Goal: Task Accomplishment & Management: Use online tool/utility

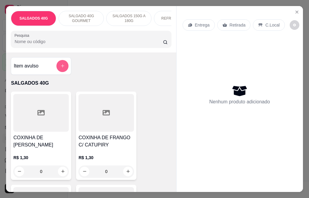
click at [61, 68] on icon "add-separate-item" at bounding box center [62, 66] width 5 height 5
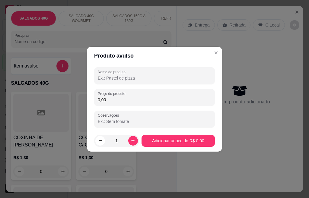
click at [112, 79] on input "Nome do produto" at bounding box center [154, 78] width 113 height 6
type input "COMBO 25 SALGADOS 40G"
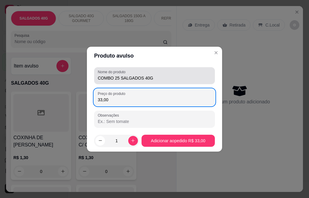
type input "33,00"
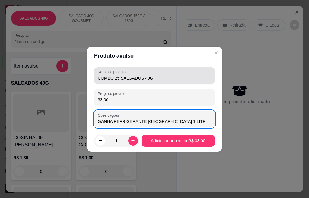
type input "GANHA REFRIGERANTE [GEOGRAPHIC_DATA] 1 LITRO"
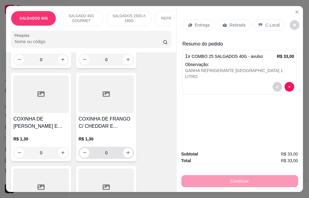
scroll to position [114, 0]
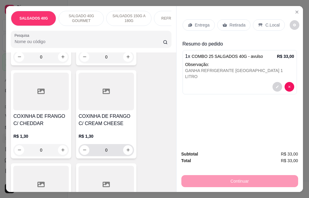
click at [106, 152] on input "0" at bounding box center [106, 150] width 34 height 12
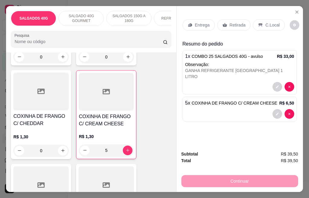
type input "5"
click at [195, 22] on p "Entrega" at bounding box center [202, 25] width 15 height 6
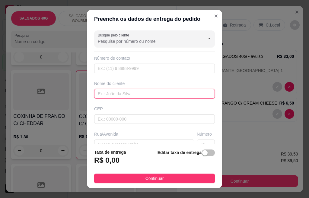
click at [107, 93] on input "text" at bounding box center [154, 94] width 121 height 10
type input "[GEOGRAPHIC_DATA]"
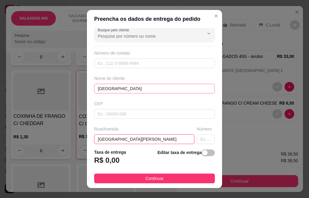
type input "[GEOGRAPHIC_DATA][PERSON_NAME]"
type input "43"
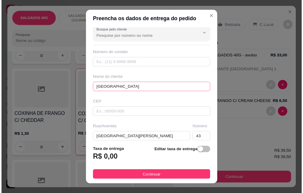
scroll to position [83, 0]
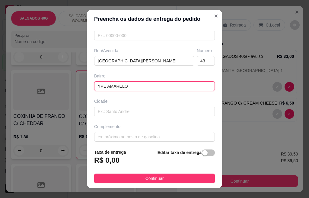
type input "YPE AMARELO"
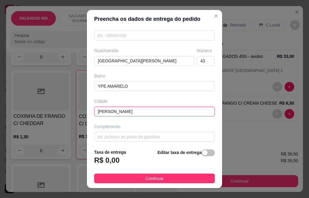
type input "[PERSON_NAME]"
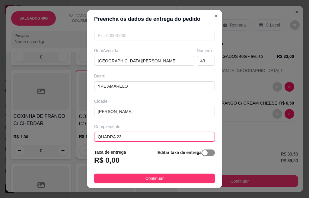
type input "QUADRA 23"
click at [202, 152] on span "button" at bounding box center [207, 152] width 13 height 7
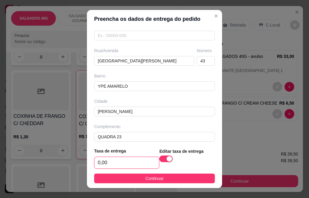
click at [109, 162] on input "0,00" at bounding box center [126, 162] width 64 height 11
type input "8,00"
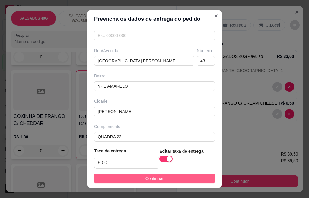
click at [120, 178] on button "Continuar" at bounding box center [154, 179] width 121 height 10
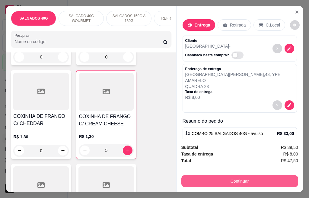
click at [263, 180] on button "Continuar" at bounding box center [239, 181] width 117 height 12
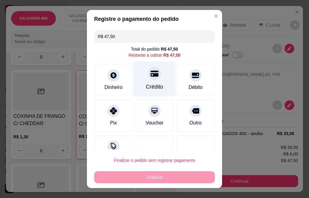
click at [146, 85] on div "Crédito" at bounding box center [154, 87] width 17 height 8
type input "R$ 0,00"
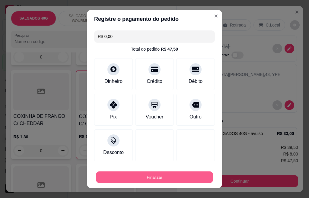
click at [149, 177] on button "Finalizar" at bounding box center [154, 177] width 117 height 12
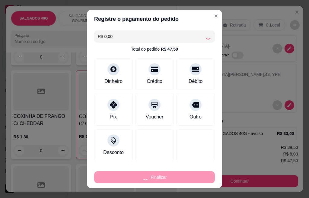
type input "0"
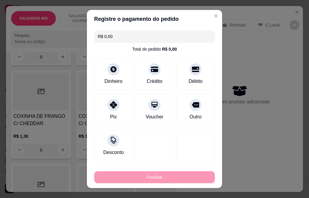
type input "-R$ 47,50"
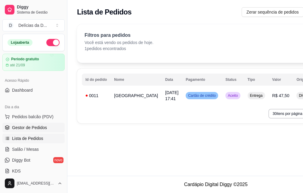
click at [38, 129] on span "Gestor de Pedidos" at bounding box center [29, 127] width 35 height 6
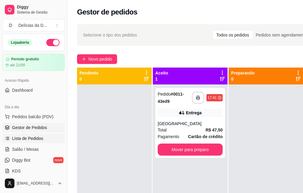
click at [29, 140] on span "Lista de Pedidos" at bounding box center [27, 138] width 31 height 6
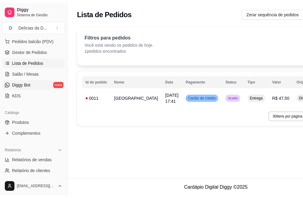
scroll to position [90, 0]
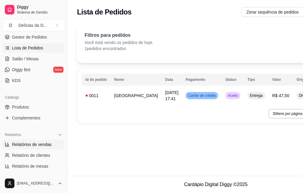
click at [24, 142] on span "Relatórios de vendas" at bounding box center [32, 144] width 40 height 6
select select "ALL"
select select "0"
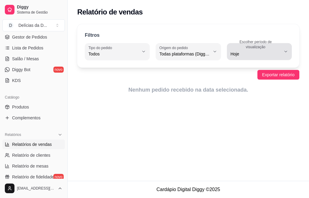
click at [283, 50] on icon "button" at bounding box center [285, 51] width 5 height 5
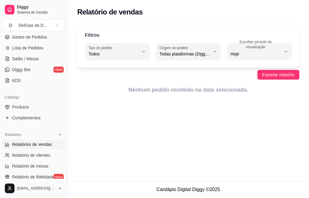
click at [244, 90] on span "7 dias" at bounding box center [255, 88] width 47 height 6
type input "7"
select select "7"
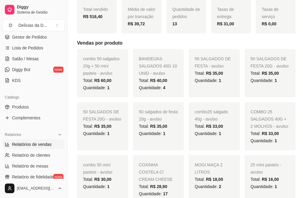
scroll to position [23, 0]
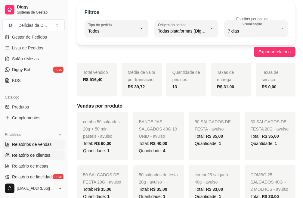
click at [37, 156] on span "Relatório de clientes" at bounding box center [31, 155] width 38 height 6
select select "30"
select select "HIGHEST_TOTAL_SPENT_WITH_ORDERS"
